Goal: Find specific page/section: Find specific page/section

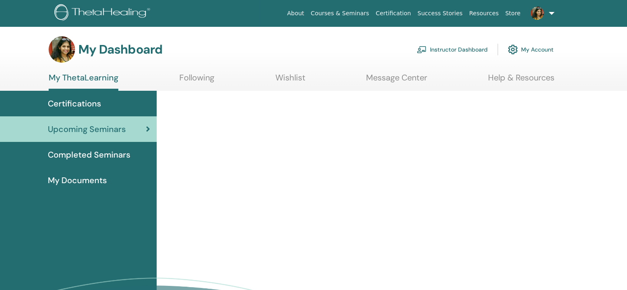
click at [476, 52] on link "Instructor Dashboard" at bounding box center [452, 49] width 71 height 18
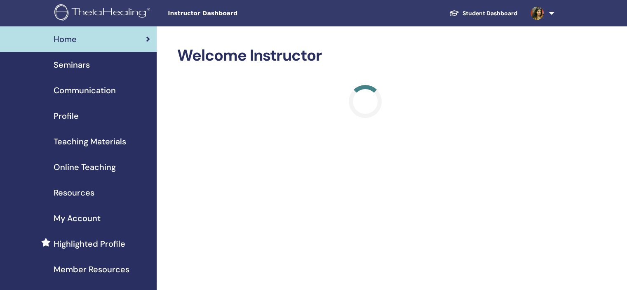
click at [84, 64] on span "Seminars" at bounding box center [72, 65] width 36 height 12
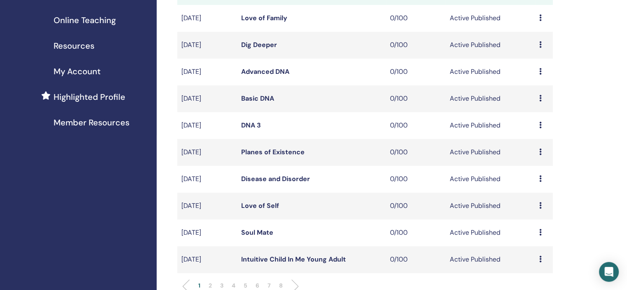
scroll to position [289, 0]
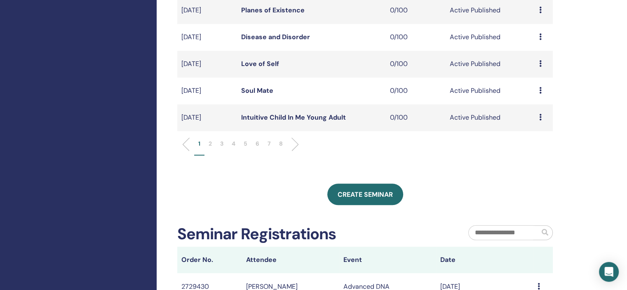
click at [259, 141] on p "6" at bounding box center [258, 143] width 4 height 9
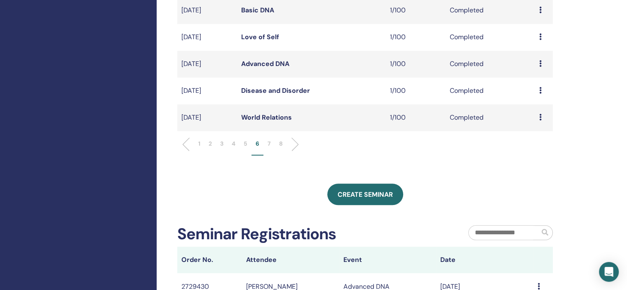
scroll to position [206, 0]
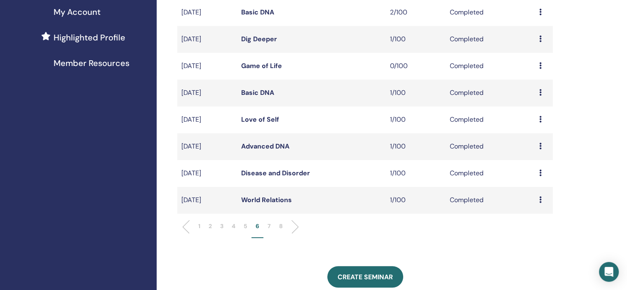
click at [541, 173] on icon at bounding box center [540, 172] width 2 height 7
click at [533, 190] on link "Attendees" at bounding box center [534, 192] width 31 height 9
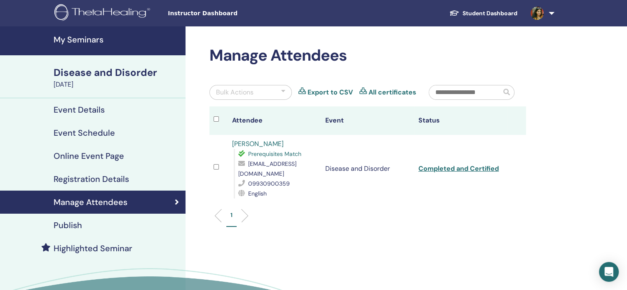
click at [259, 143] on link "pooja shah" at bounding box center [258, 143] width 52 height 9
click at [92, 38] on h4 "My Seminars" at bounding box center [117, 40] width 127 height 10
